Goal: Book appointment/travel/reservation: Register for event/course

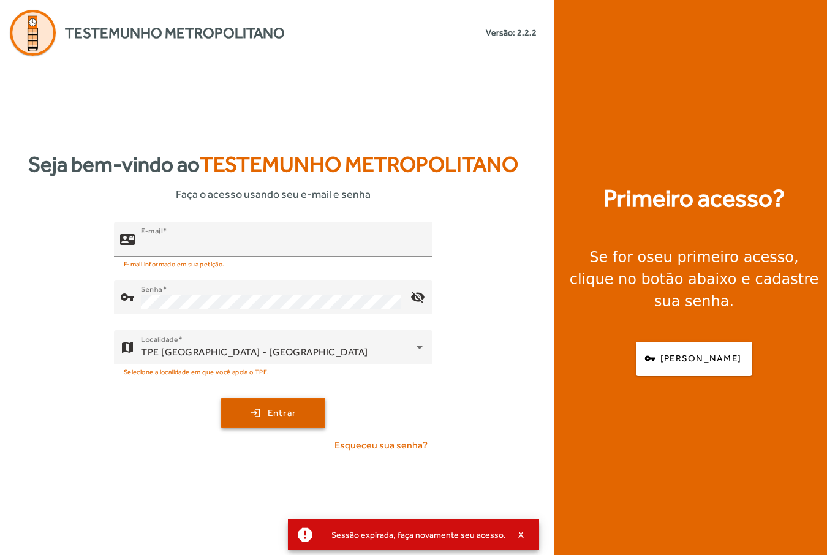
type input "**********"
click at [278, 415] on span "Entrar" at bounding box center [282, 413] width 29 height 14
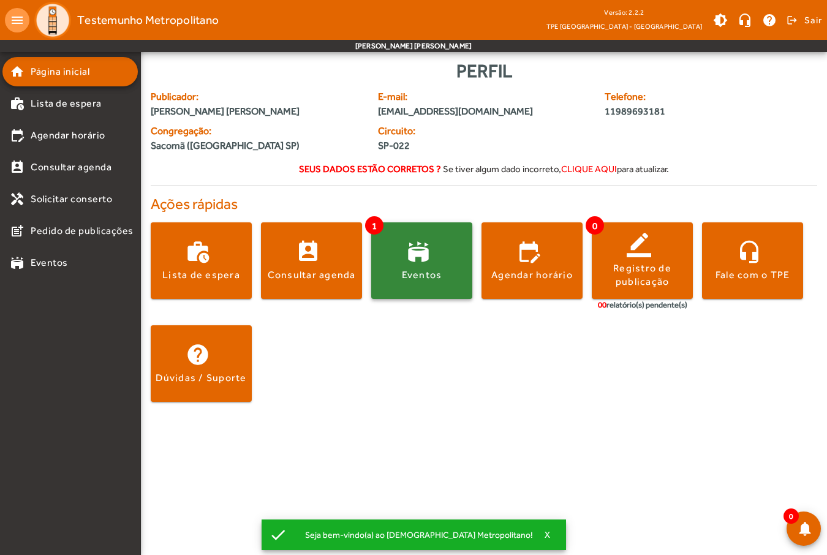
click at [404, 249] on span at bounding box center [421, 260] width 101 height 29
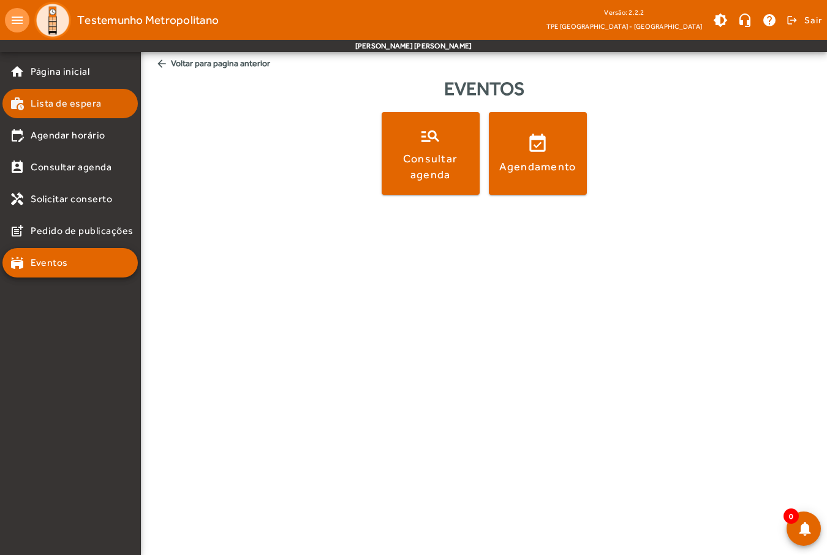
click at [78, 104] on span "Lista de espera" at bounding box center [66, 103] width 71 height 15
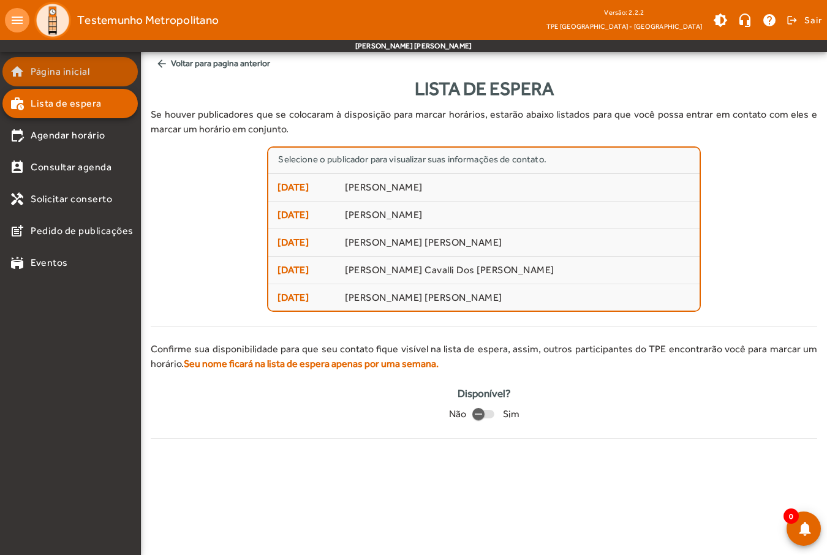
click at [88, 69] on span "Página inicial" at bounding box center [60, 71] width 59 height 15
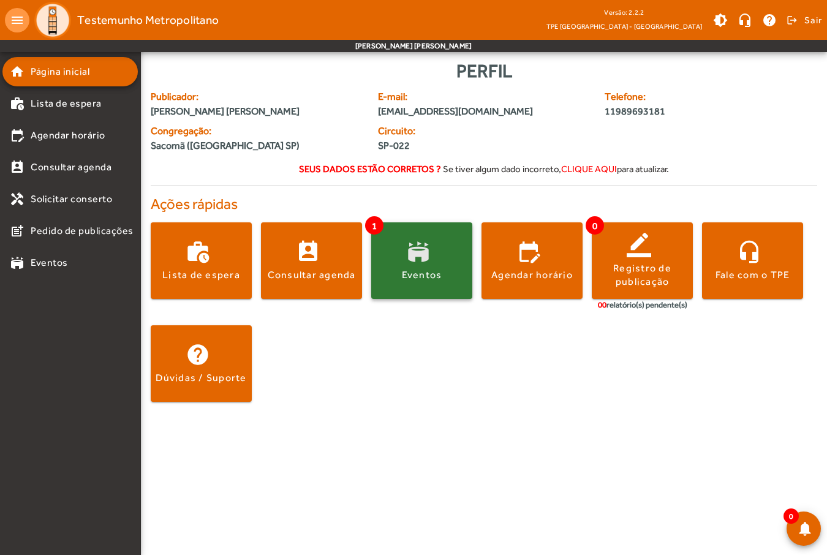
click at [439, 251] on span at bounding box center [421, 260] width 101 height 29
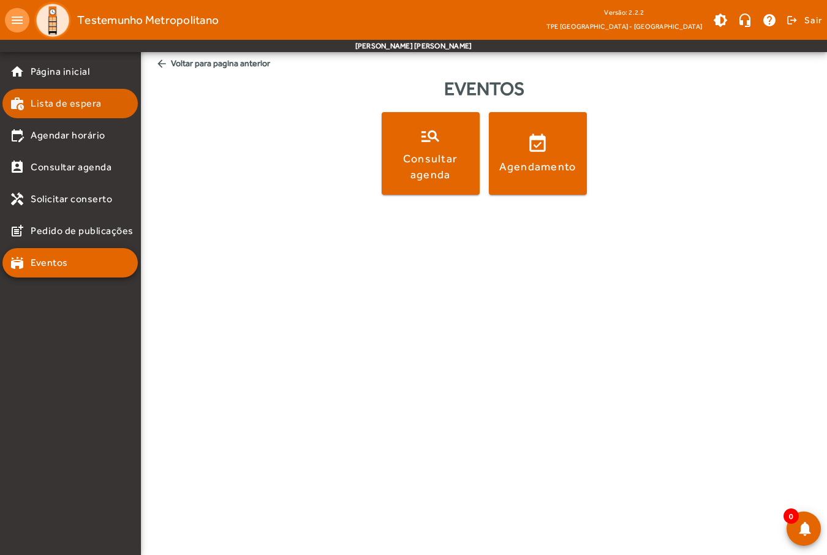
click at [62, 116] on mat-list-item "work_history Lista de espera" at bounding box center [69, 103] width 135 height 29
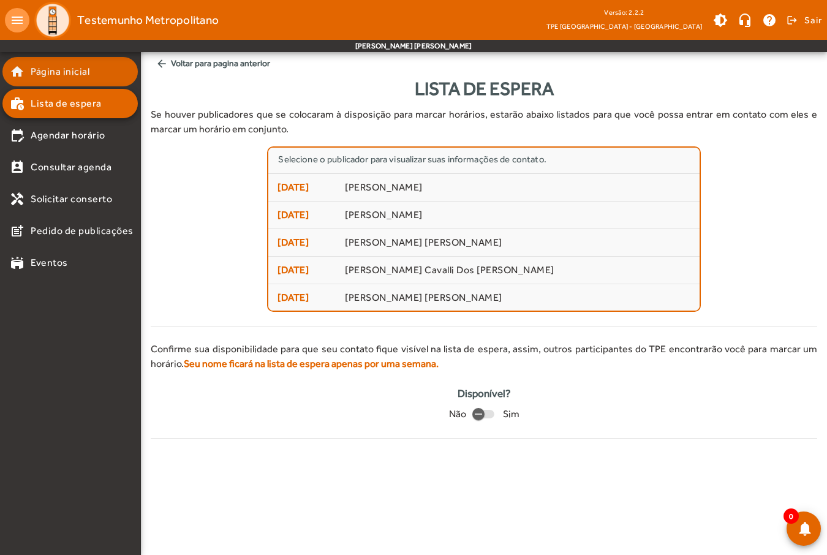
click at [64, 70] on span "Página inicial" at bounding box center [60, 71] width 59 height 15
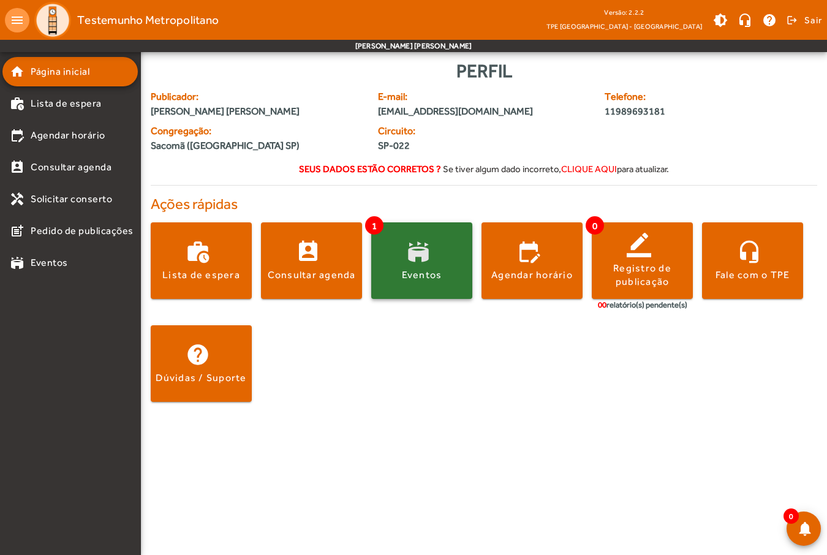
click at [422, 260] on span at bounding box center [421, 260] width 101 height 29
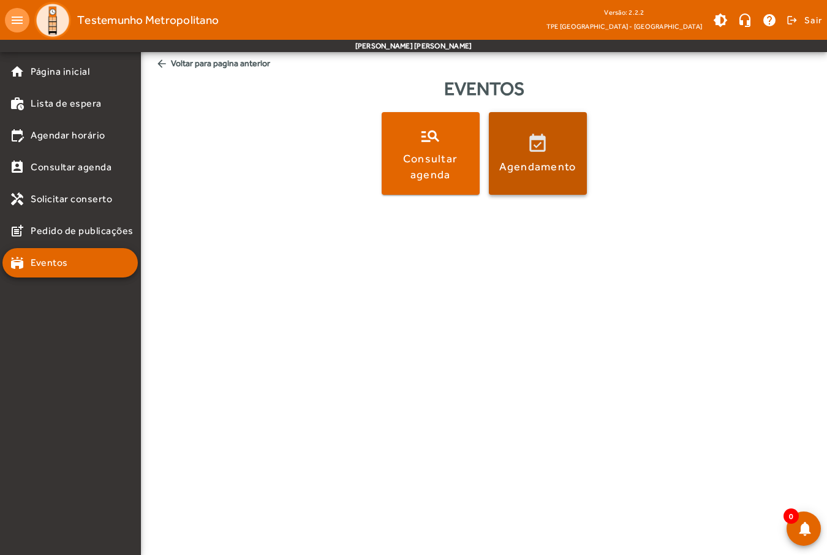
click at [531, 171] on div "Agendamento" at bounding box center [537, 166] width 77 height 15
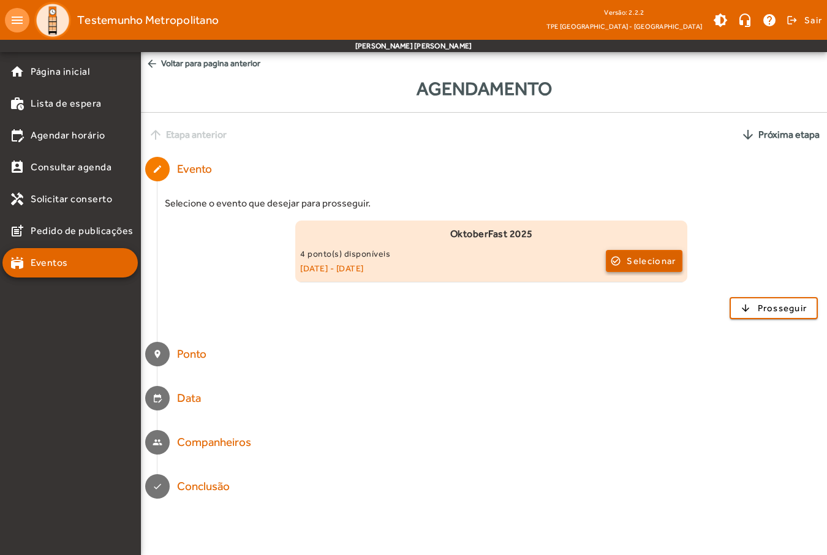
click at [632, 258] on span "Selecionar" at bounding box center [651, 261] width 49 height 15
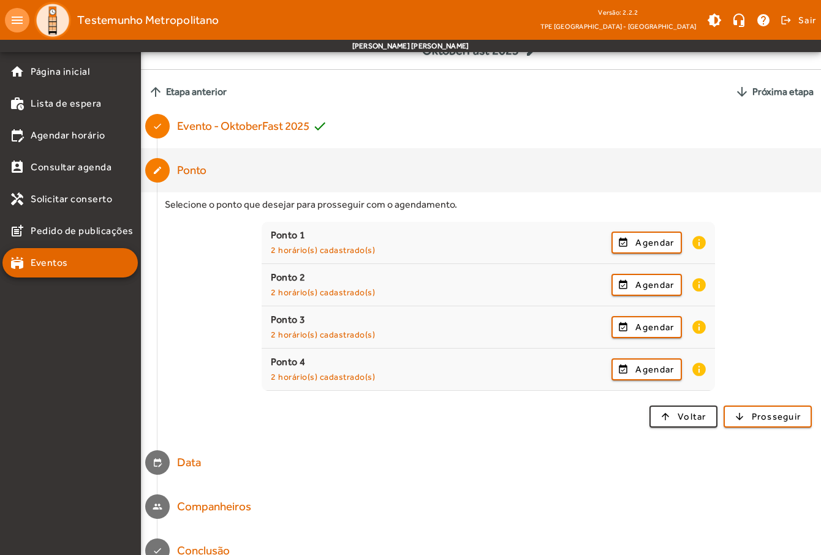
scroll to position [81, 0]
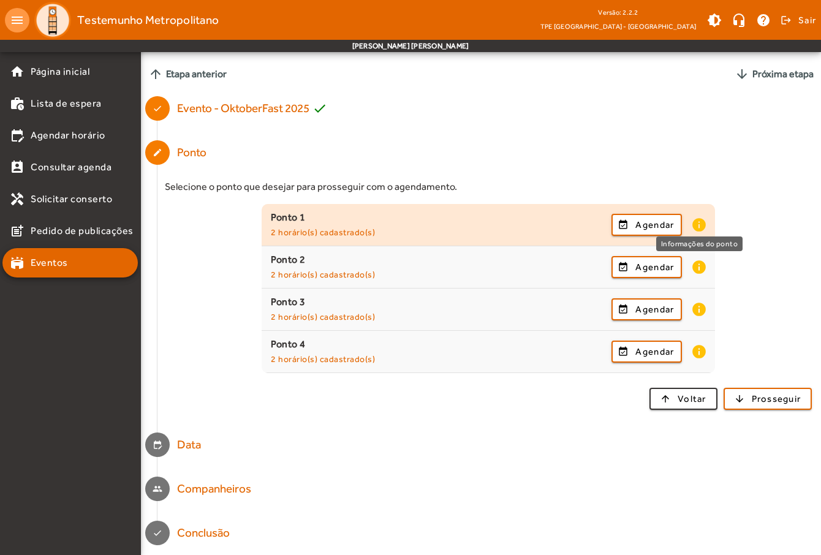
click at [702, 224] on mat-icon "info" at bounding box center [698, 225] width 15 height 16
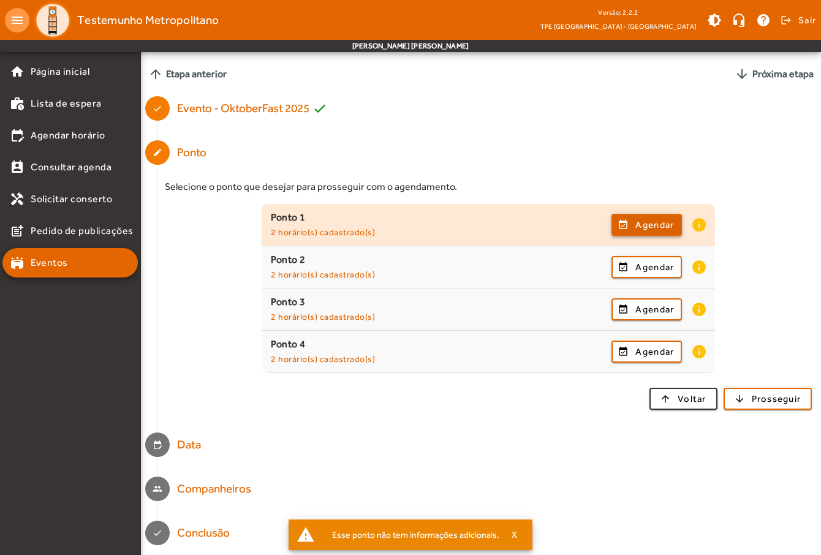
click at [658, 224] on span "Agendar" at bounding box center [654, 224] width 39 height 15
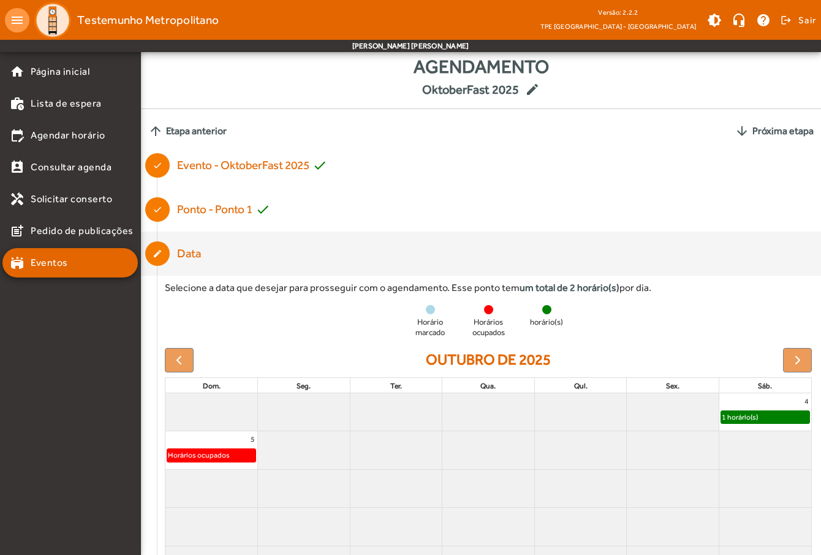
scroll to position [0, 0]
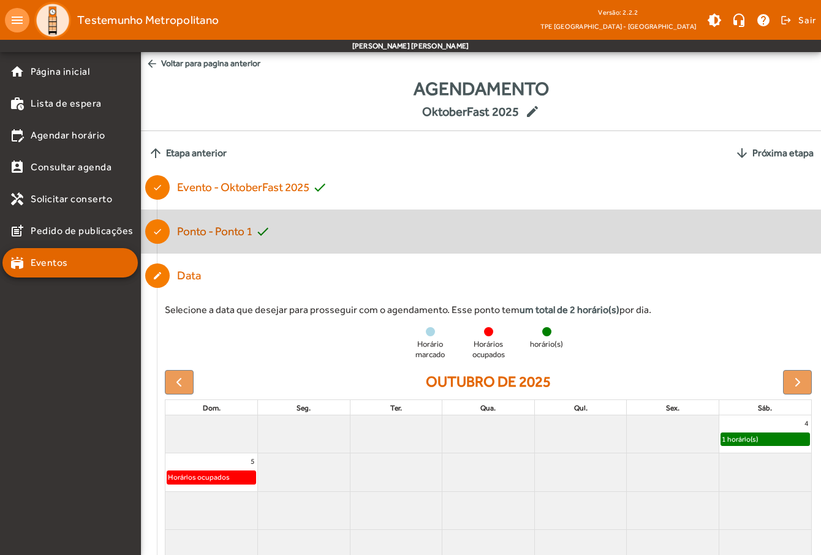
click at [221, 237] on div "[PERSON_NAME] 1 check" at bounding box center [223, 232] width 93 height 18
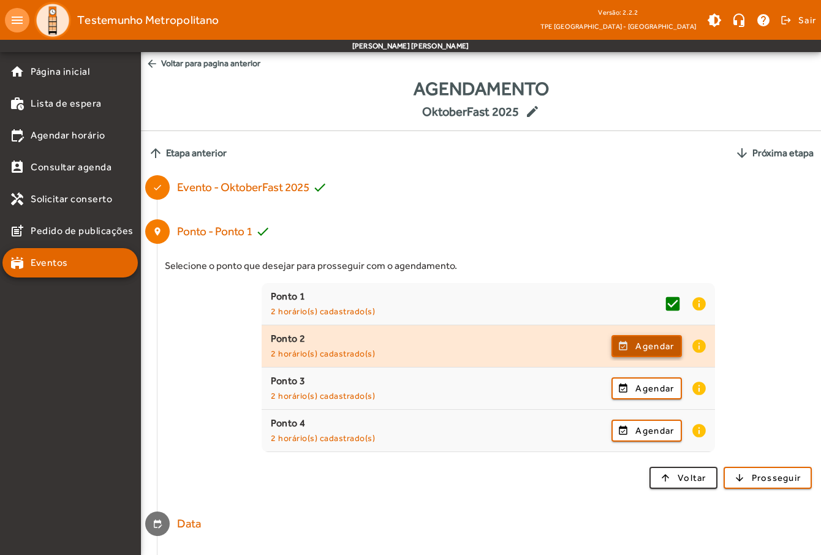
click at [642, 347] on span "Agendar" at bounding box center [654, 346] width 39 height 15
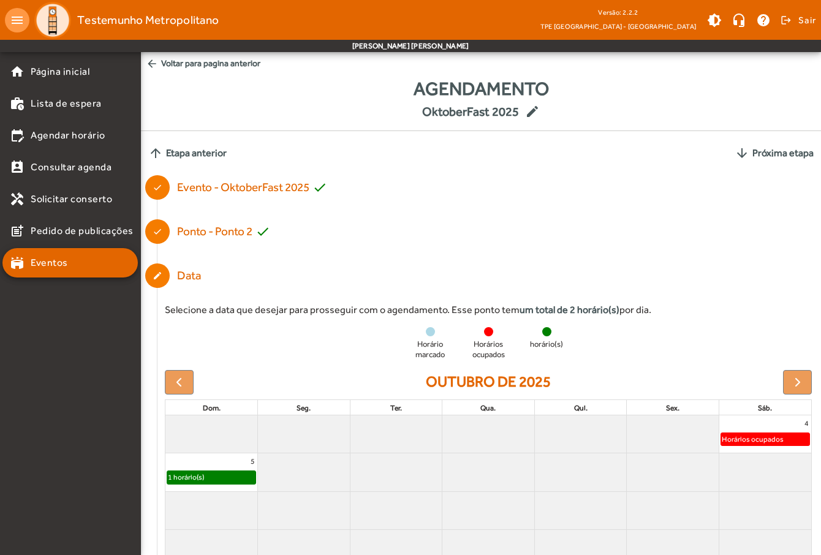
click at [157, 153] on mat-icon "arrow_upward" at bounding box center [155, 153] width 15 height 15
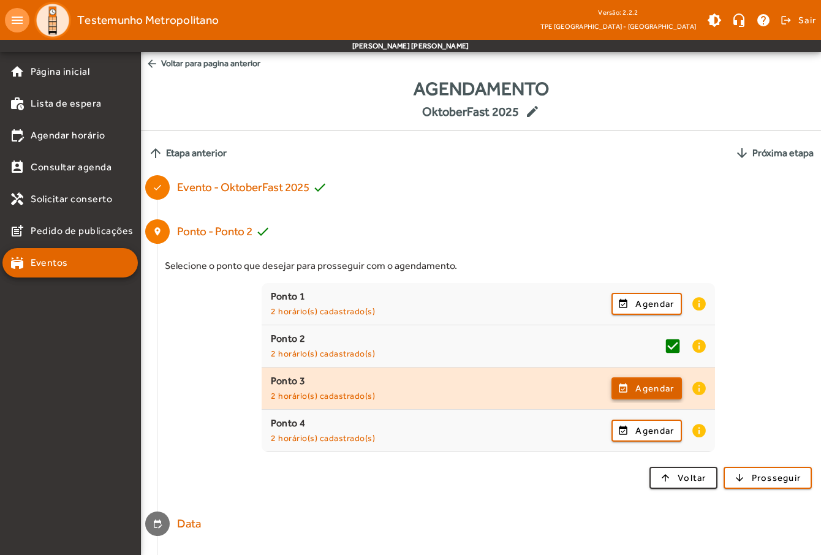
click at [639, 395] on span "Agendar" at bounding box center [654, 388] width 39 height 15
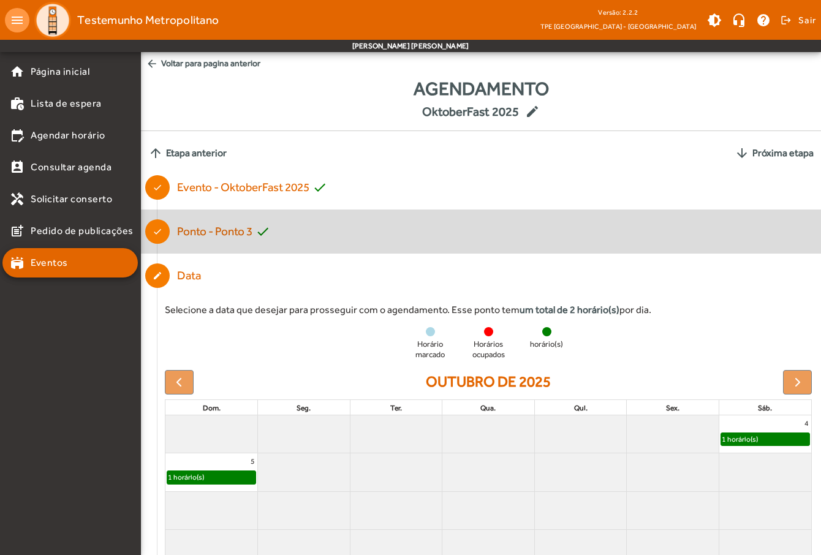
click at [217, 233] on div "[PERSON_NAME] 3 check" at bounding box center [223, 232] width 93 height 18
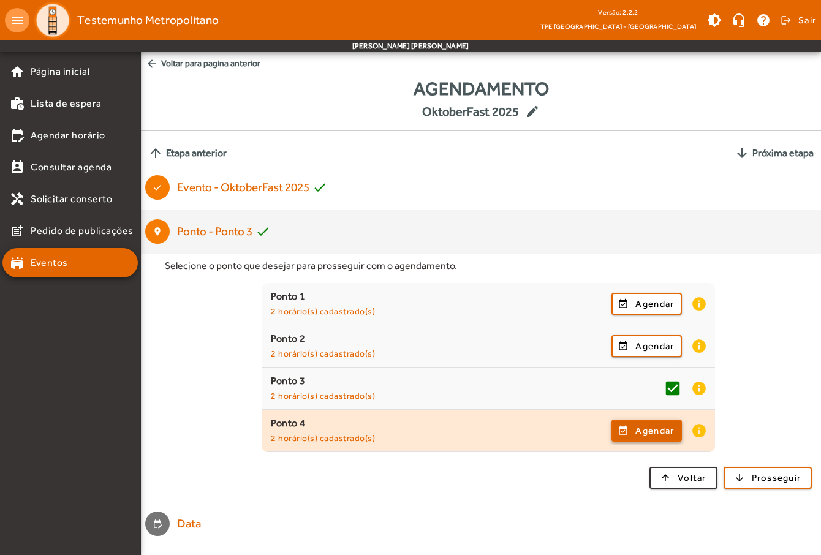
click at [659, 428] on span "Agendar" at bounding box center [654, 430] width 39 height 15
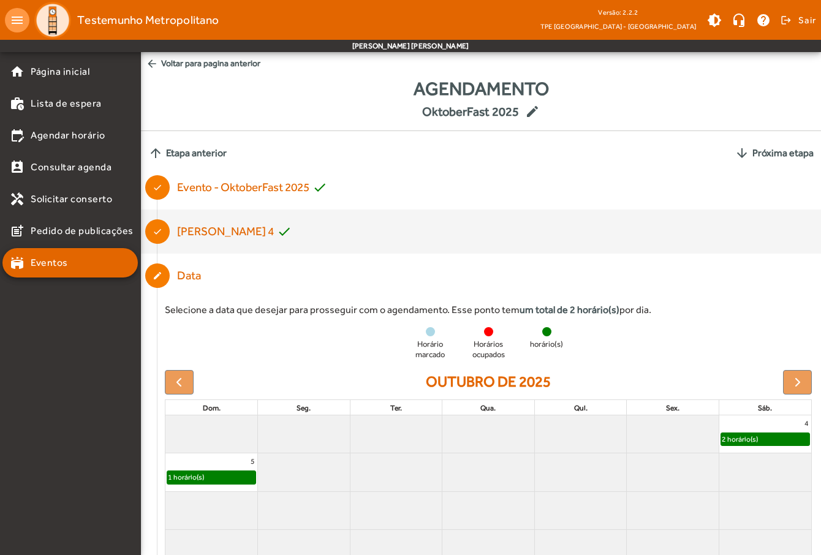
click at [229, 232] on div "[PERSON_NAME] 4 check" at bounding box center [234, 232] width 115 height 18
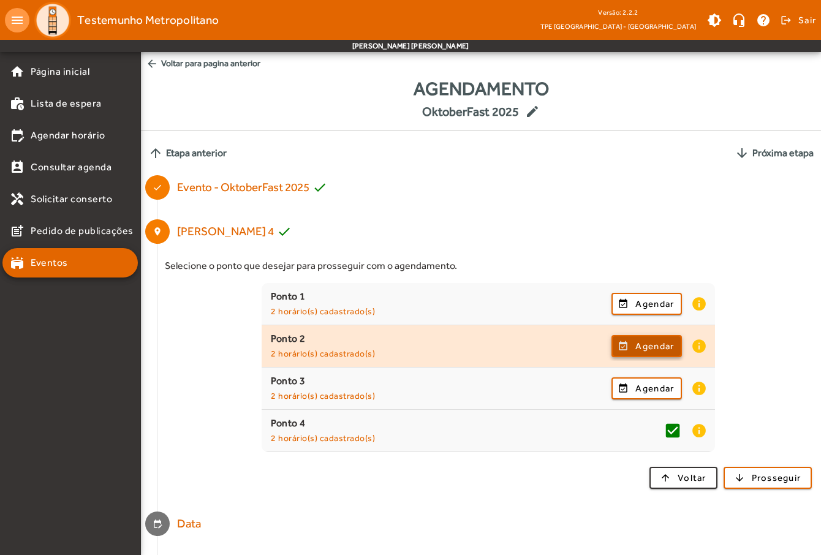
click at [663, 342] on span "Agendar" at bounding box center [654, 346] width 39 height 15
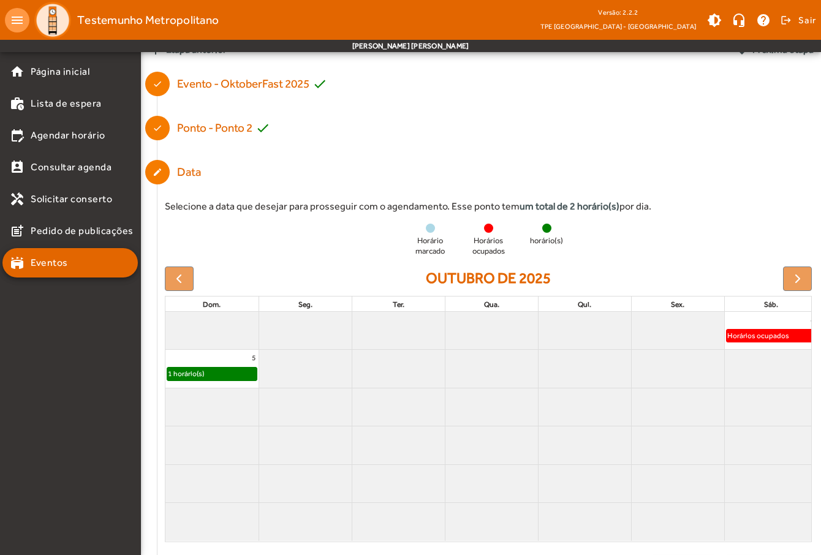
scroll to position [184, 0]
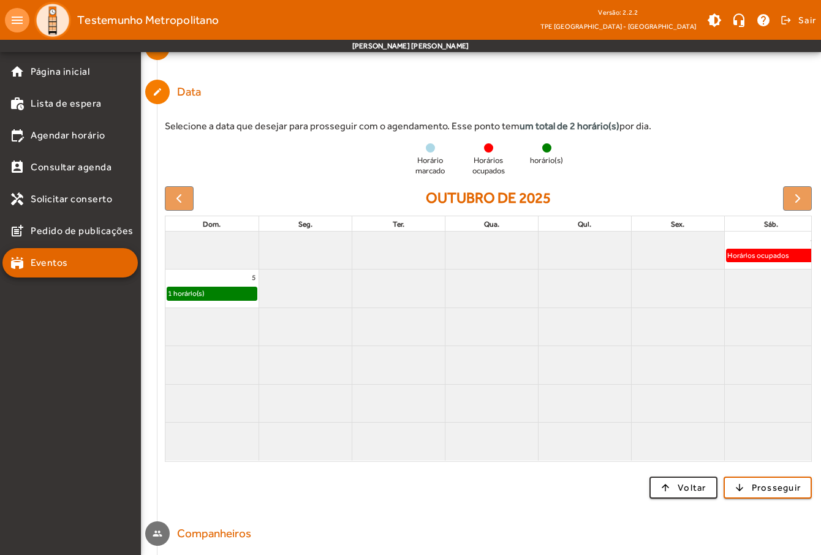
click at [754, 257] on div "Horários ocupados" at bounding box center [758, 255] width 63 height 12
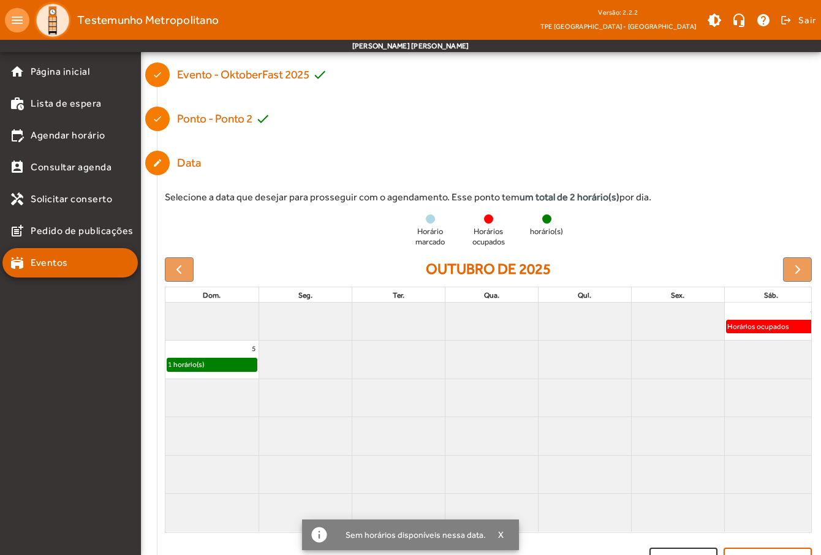
scroll to position [123, 0]
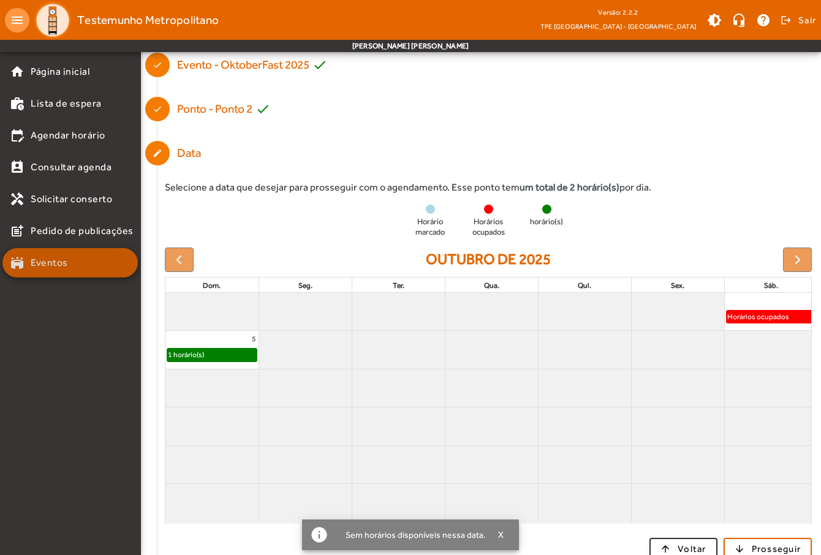
click at [49, 265] on span "Eventos" at bounding box center [49, 262] width 37 height 15
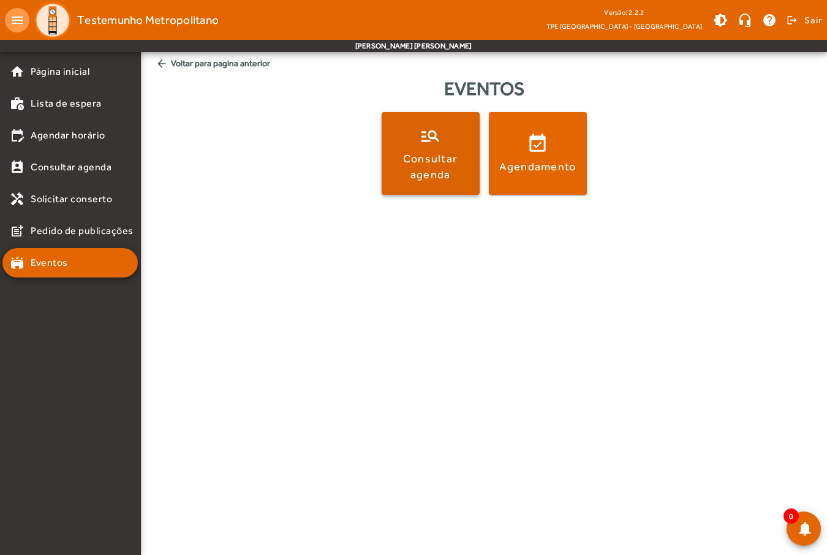
click at [437, 159] on div "Consultar agenda" at bounding box center [430, 166] width 93 height 31
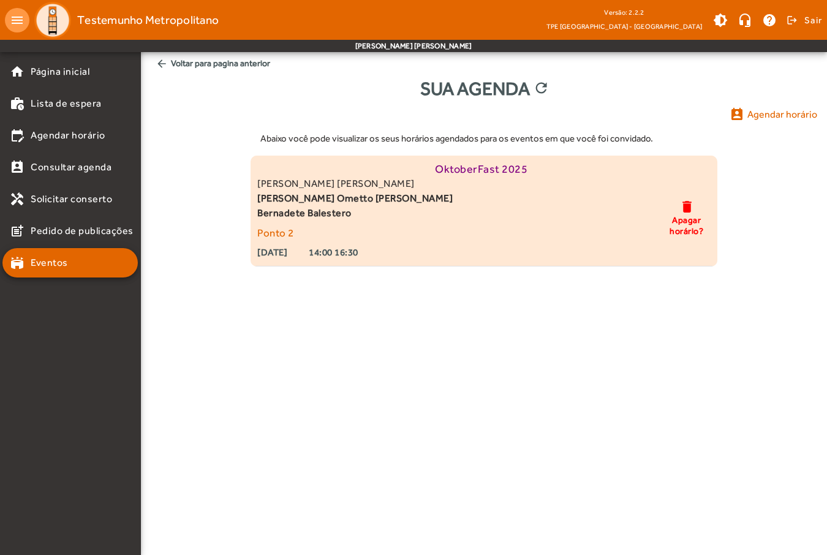
click at [301, 195] on span "[PERSON_NAME] Ometto [PERSON_NAME]" at bounding box center [406, 198] width 298 height 15
click at [281, 256] on strong "[DATE]" at bounding box center [272, 252] width 30 height 15
click at [358, 255] on strong "14:00 16:30" at bounding box center [334, 252] width 50 height 15
click at [321, 214] on span "Bernadete Balestero" at bounding box center [406, 213] width 298 height 15
click at [326, 191] on span "[PERSON_NAME] Ometto [PERSON_NAME]" at bounding box center [406, 198] width 298 height 15
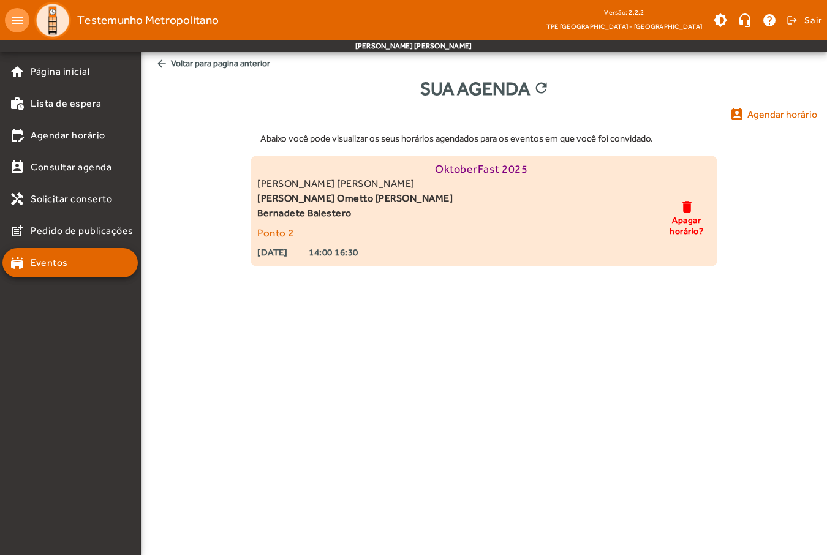
click at [329, 181] on span "[PERSON_NAME] [PERSON_NAME]" at bounding box center [406, 183] width 298 height 15
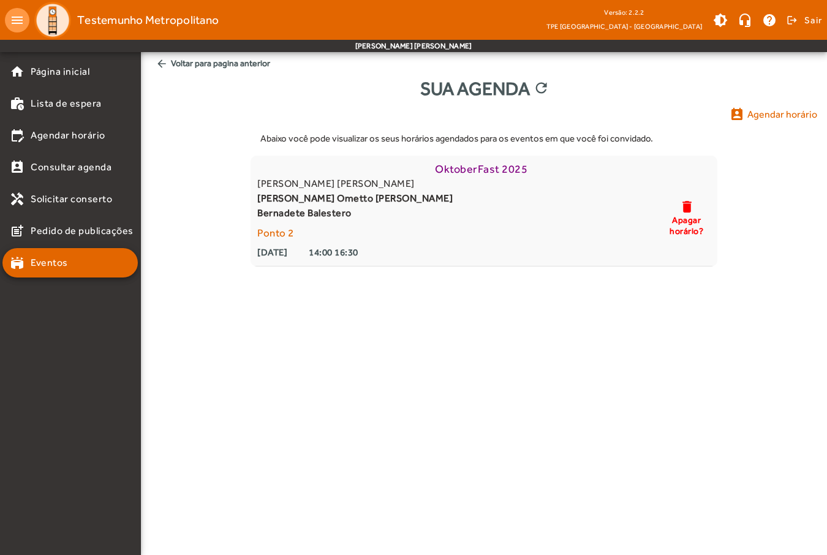
click at [93, 248] on mat-accordion "home Página inicial work_history Lista de espera edit_calendar Agendar horário …" at bounding box center [69, 167] width 135 height 221
click at [90, 260] on link "stadium Eventos" at bounding box center [74, 262] width 128 height 15
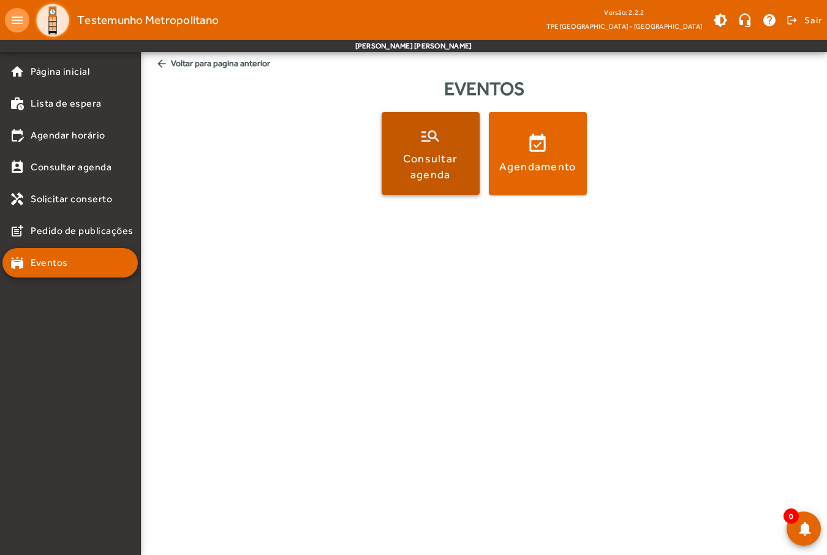
click at [412, 175] on div "Consultar agenda" at bounding box center [430, 166] width 93 height 31
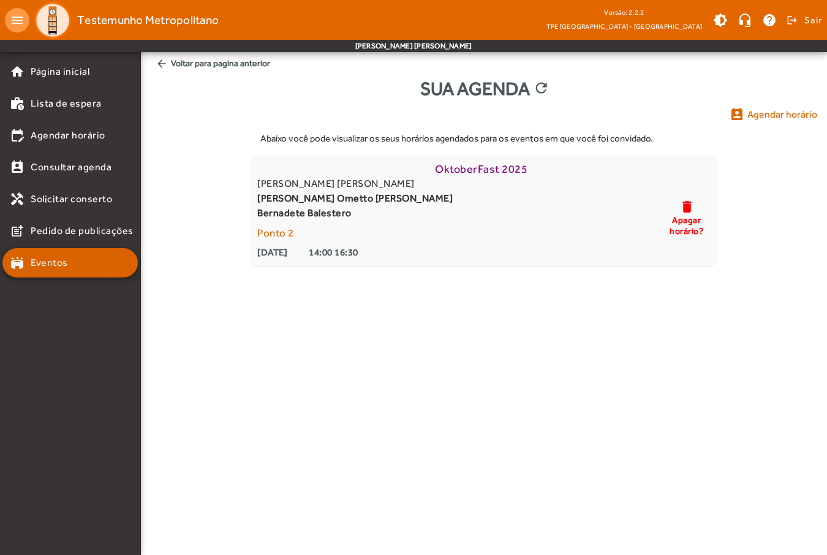
click at [83, 250] on mat-list-item "stadium Eventos" at bounding box center [69, 262] width 135 height 29
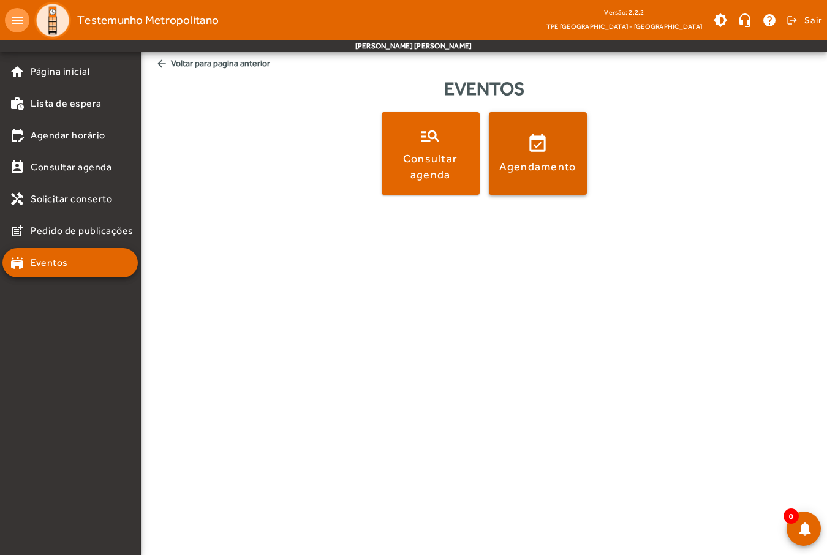
click at [567, 154] on span at bounding box center [538, 153] width 98 height 29
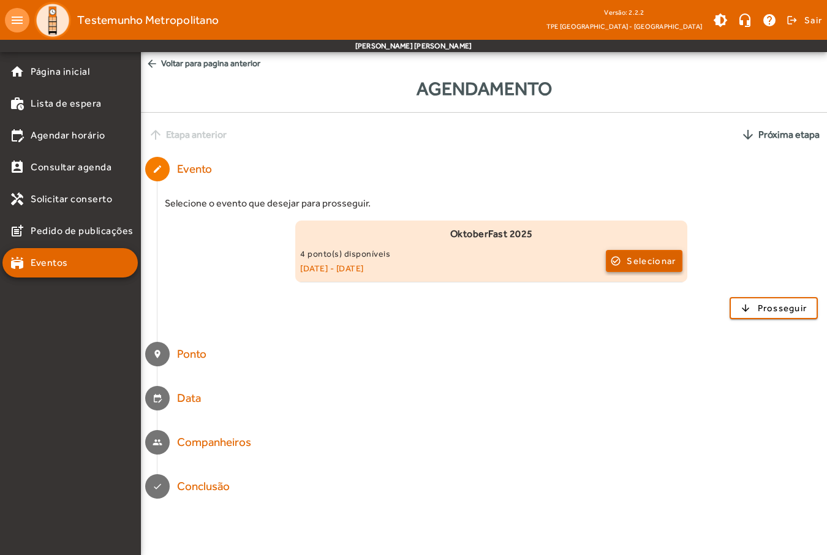
click at [654, 262] on span "Selecionar" at bounding box center [651, 261] width 49 height 15
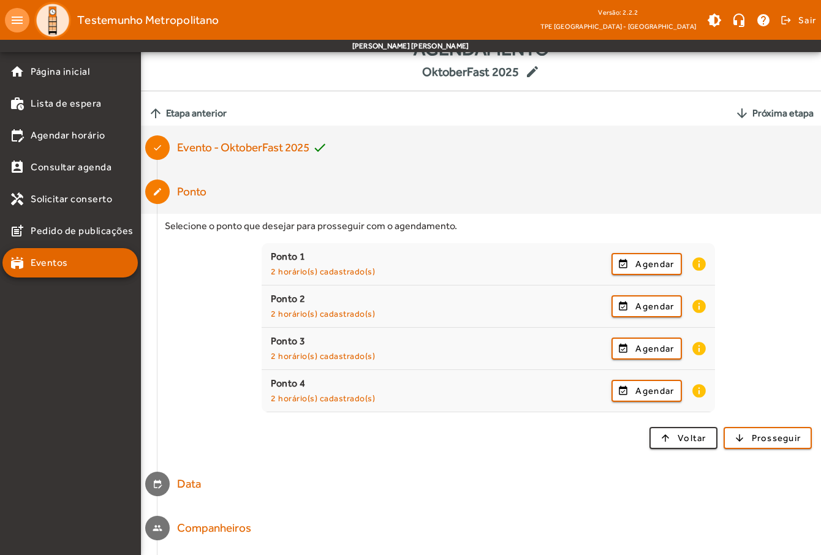
scroll to position [61, 0]
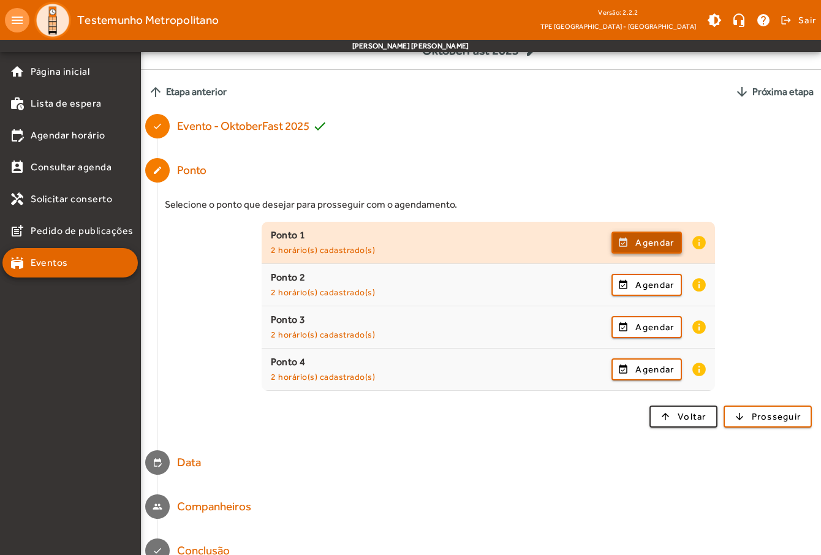
click at [622, 239] on span "button" at bounding box center [647, 242] width 68 height 29
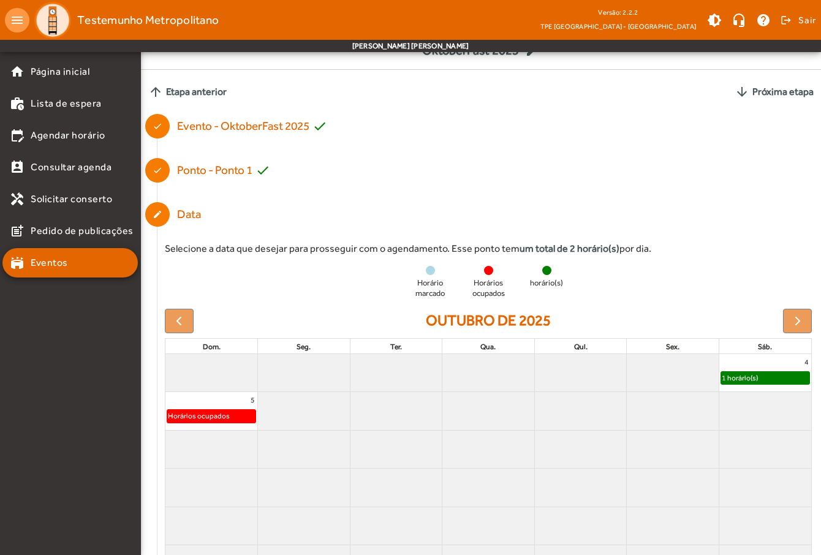
scroll to position [123, 0]
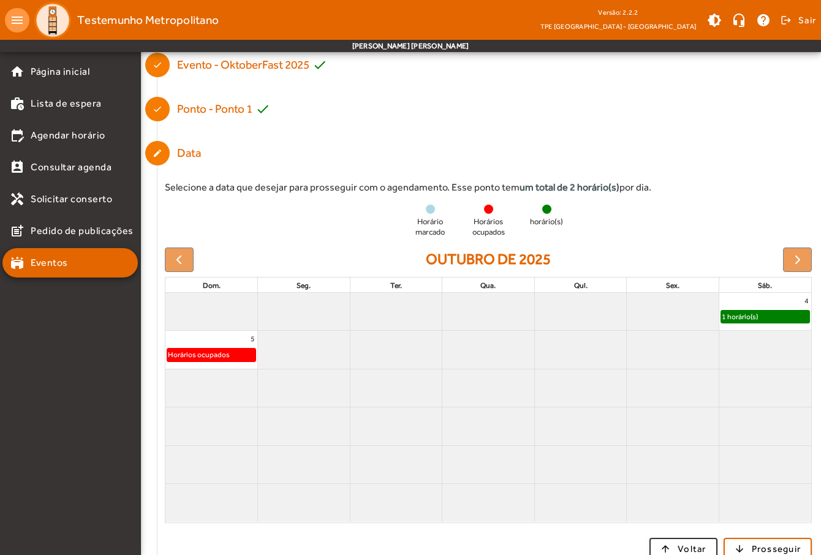
click at [229, 357] on div "Horários ocupados" at bounding box center [211, 355] width 88 height 12
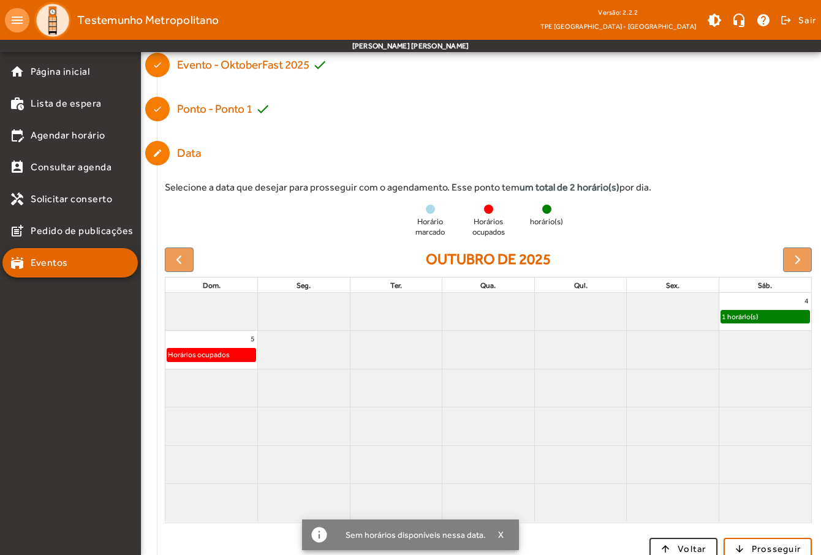
click at [735, 320] on div "1 horário(s)" at bounding box center [739, 317] width 37 height 12
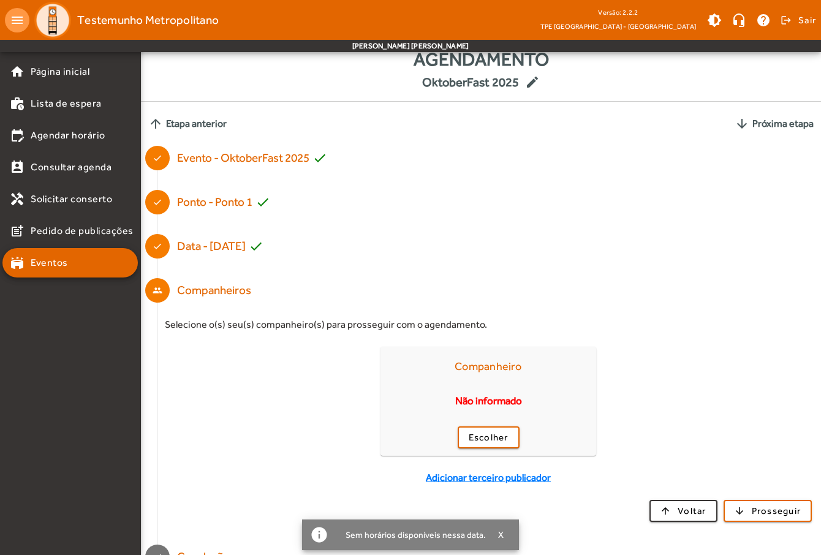
scroll to position [53, 0]
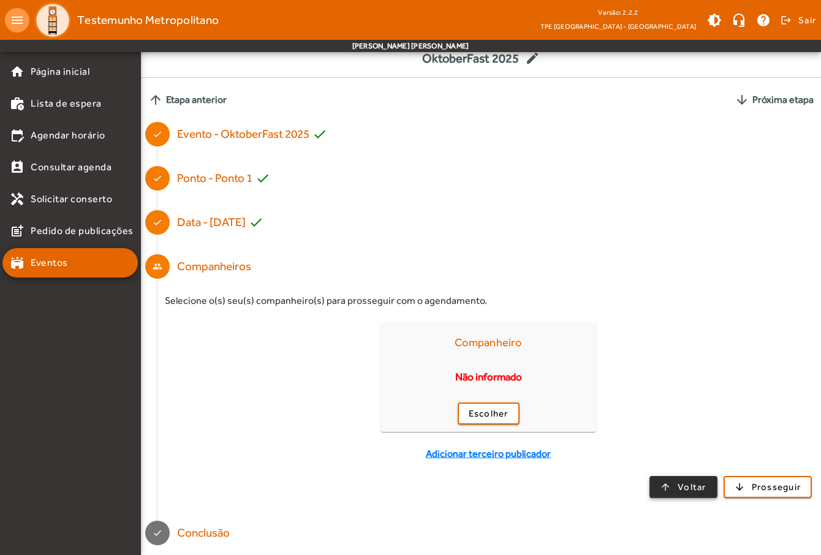
click at [684, 487] on span "Voltar" at bounding box center [692, 487] width 29 height 14
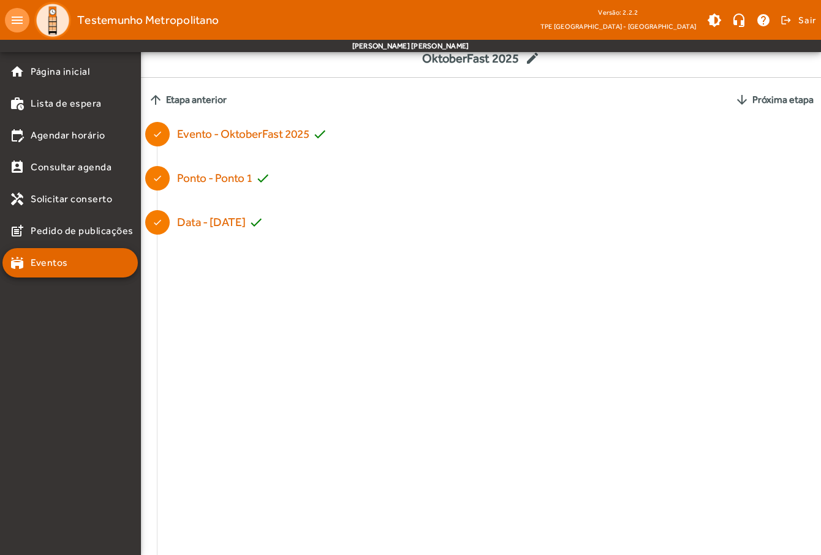
scroll to position [0, 0]
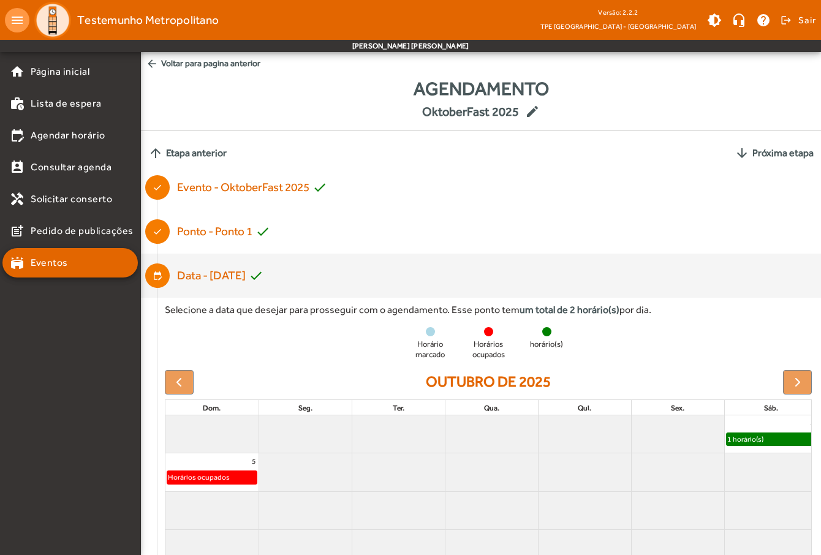
click at [257, 284] on div "Data - [DATE] check" at bounding box center [220, 276] width 86 height 18
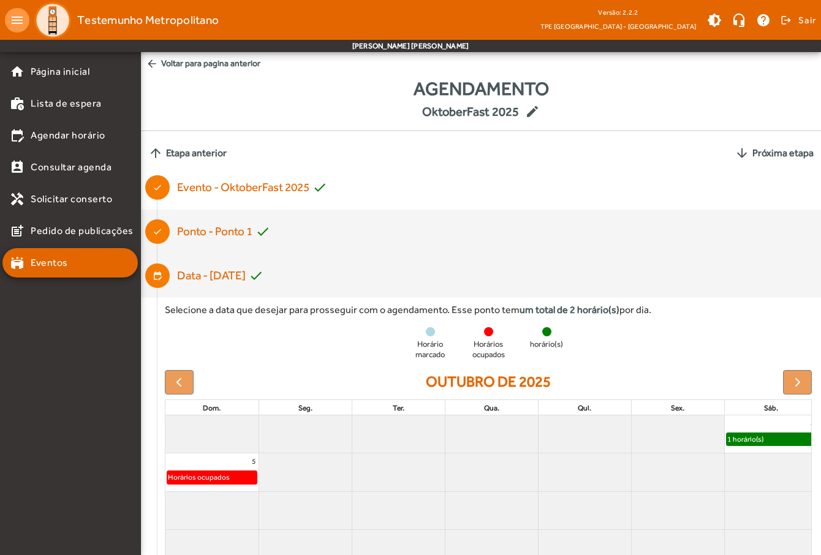
click at [259, 230] on mat-icon "check" at bounding box center [262, 231] width 15 height 15
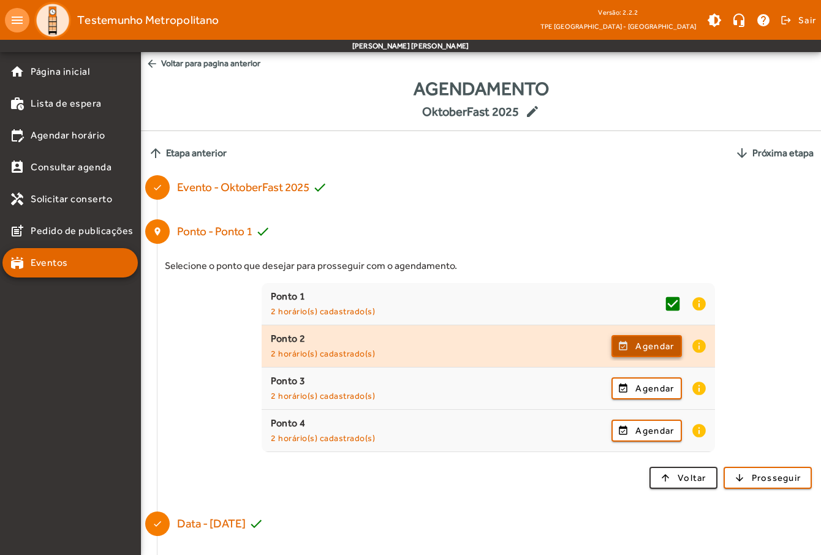
click at [619, 342] on span "button" at bounding box center [647, 345] width 68 height 29
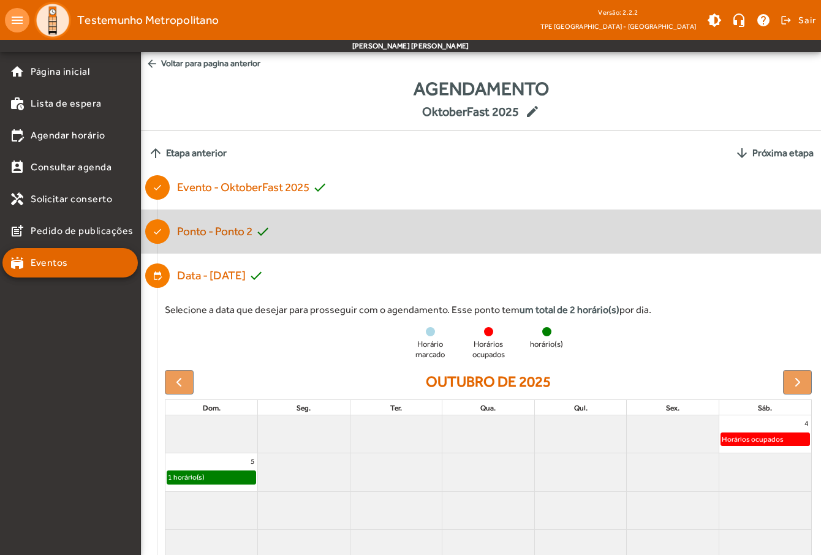
click at [263, 240] on div "Ponto - Ponto 2 check" at bounding box center [223, 232] width 93 height 18
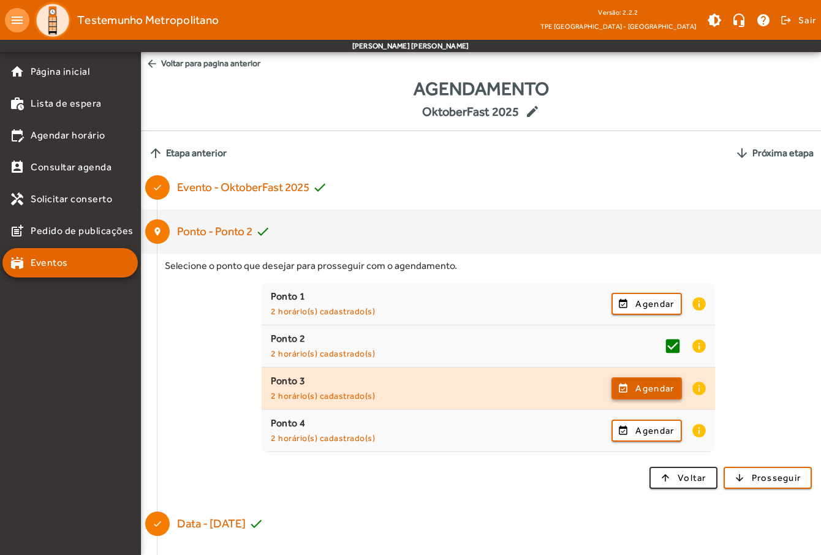
click at [616, 386] on span "button" at bounding box center [647, 388] width 68 height 29
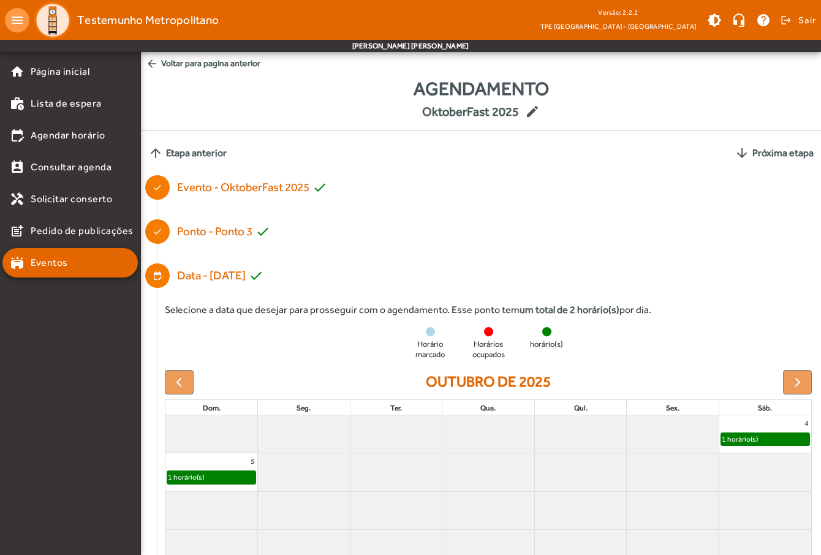
click at [741, 440] on div "1 horário(s)" at bounding box center [739, 439] width 37 height 12
